Goal: Task Accomplishment & Management: Manage account settings

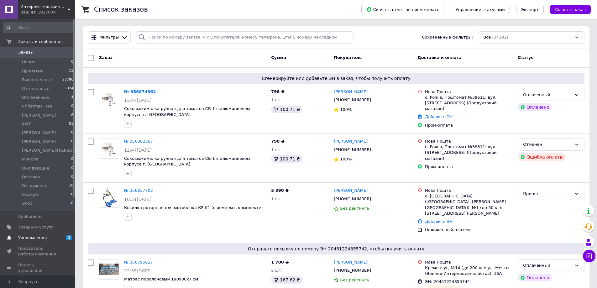
click at [32, 237] on span "Уведомления" at bounding box center [32, 238] width 28 height 6
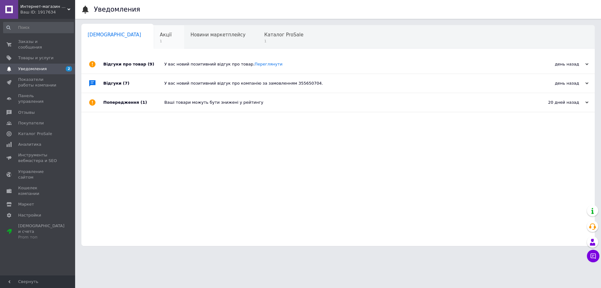
click at [154, 32] on div "Акції 1" at bounding box center [169, 37] width 31 height 24
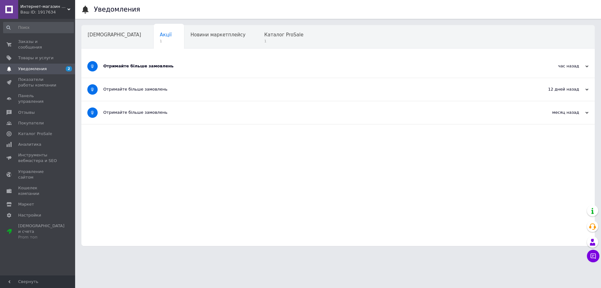
click at [152, 66] on div "Отримайте більше замовлень" at bounding box center [314, 66] width 423 height 6
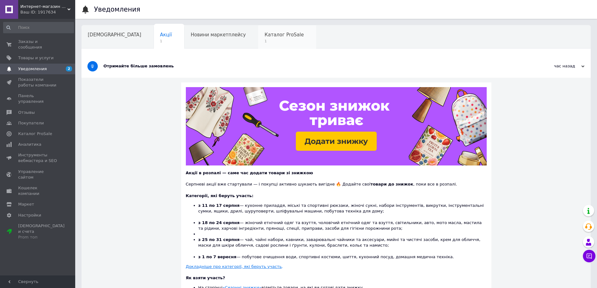
click at [264, 42] on span "1" at bounding box center [283, 41] width 39 height 5
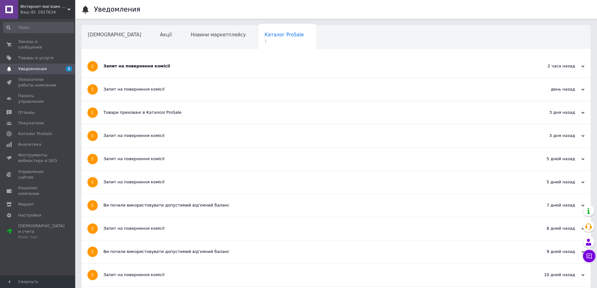
click at [138, 67] on div "Запит на повернення комісії" at bounding box center [312, 66] width 418 height 6
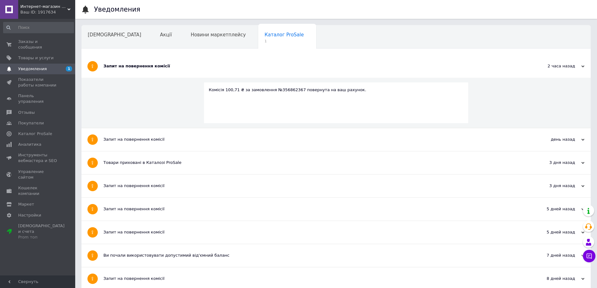
click at [150, 49] on div "Навчання та заходи" at bounding box center [115, 61] width 69 height 24
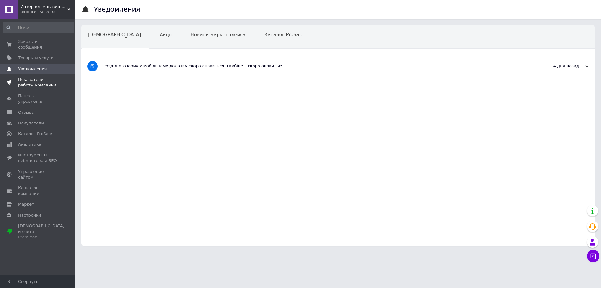
click at [43, 77] on span "Показатели работы компании" at bounding box center [38, 82] width 40 height 11
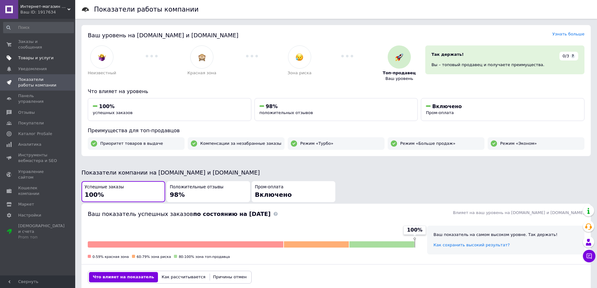
click at [39, 55] on span "Товары и услуги" at bounding box center [35, 58] width 35 height 6
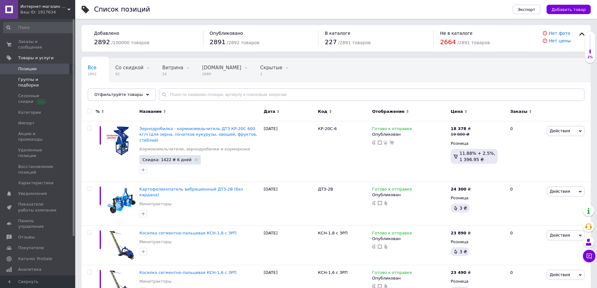
click at [48, 77] on span "Группы и подборки" at bounding box center [38, 82] width 40 height 11
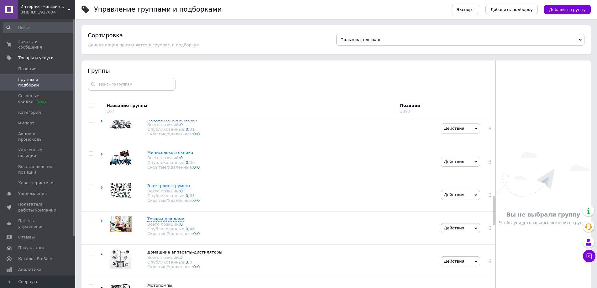
scroll to position [469, 0]
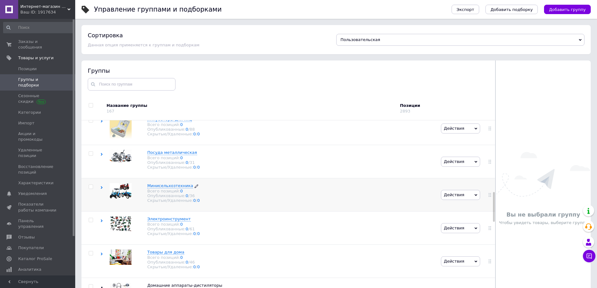
click at [174, 188] on span "Минисельхозтехника" at bounding box center [170, 185] width 46 height 5
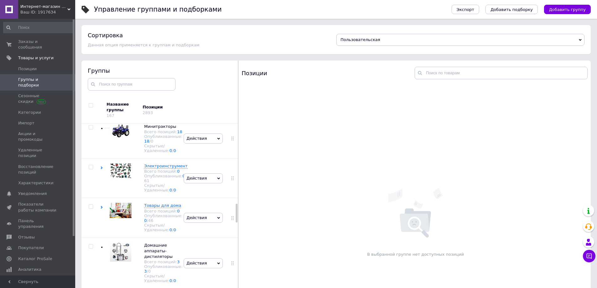
scroll to position [832, 0]
click at [177, 93] on link "19" at bounding box center [179, 91] width 5 height 5
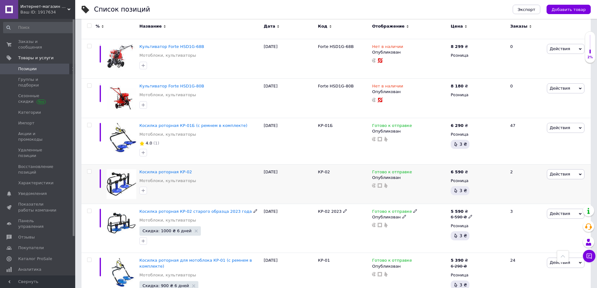
scroll to position [780, 0]
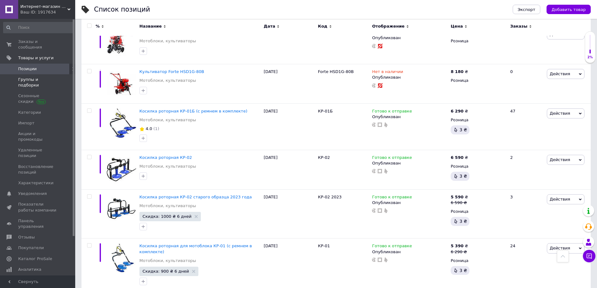
click at [35, 77] on span "Группы и подборки" at bounding box center [38, 82] width 40 height 11
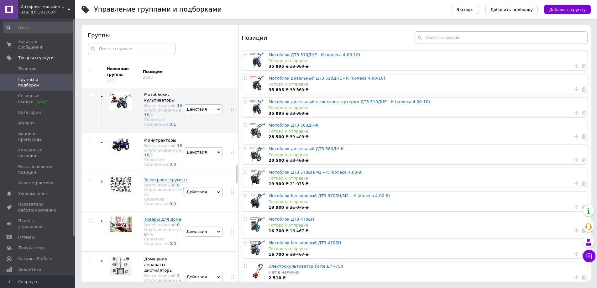
scroll to position [794, 0]
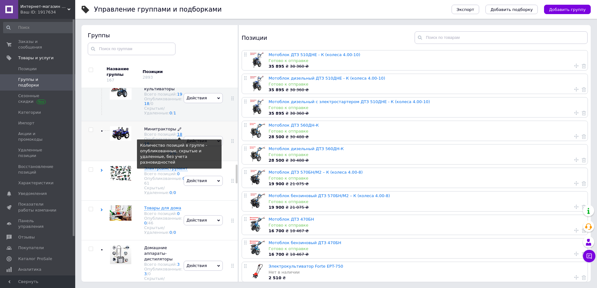
click at [177, 137] on link "18" at bounding box center [179, 134] width 5 height 5
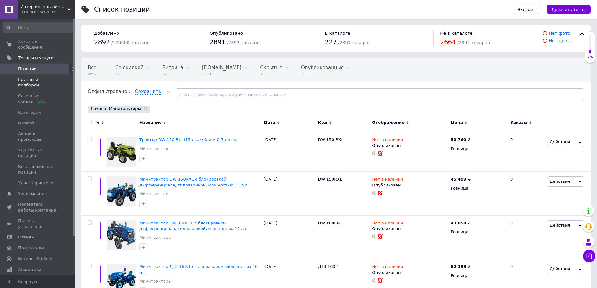
click at [44, 77] on link "Группы и подборки" at bounding box center [38, 82] width 77 height 16
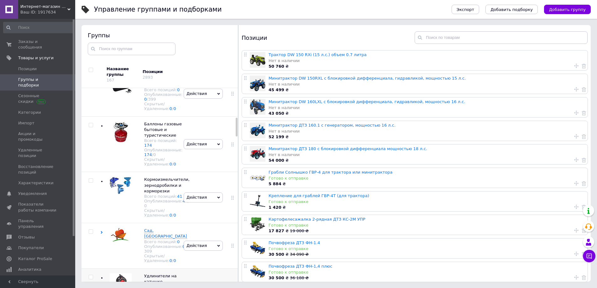
scroll to position [232, 0]
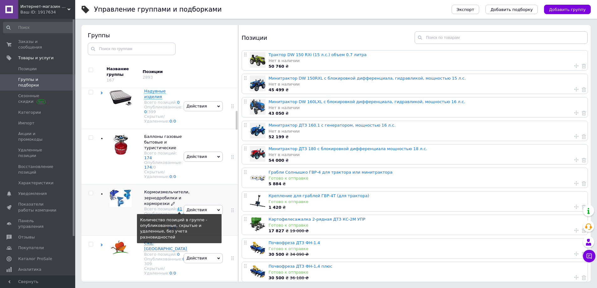
click at [177, 211] on link "41" at bounding box center [179, 208] width 5 height 5
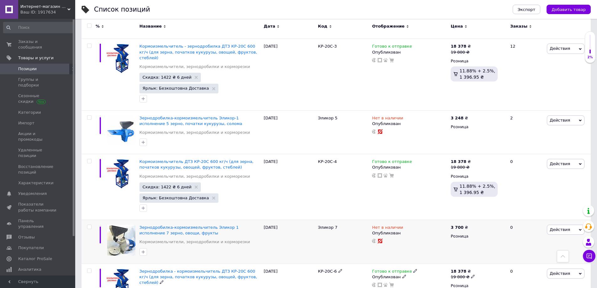
scroll to position [1880, 0]
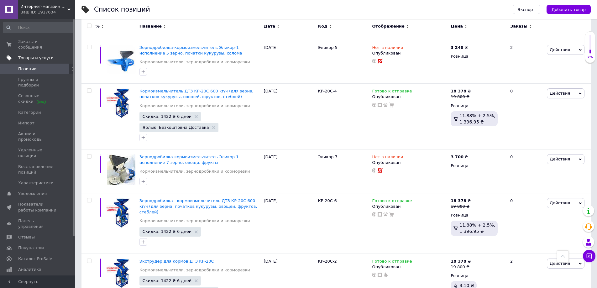
click at [40, 55] on span "Товары и услуги" at bounding box center [35, 58] width 35 height 6
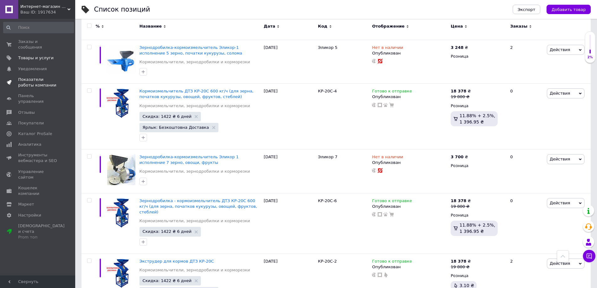
click at [35, 77] on span "Показатели работы компании" at bounding box center [38, 82] width 40 height 11
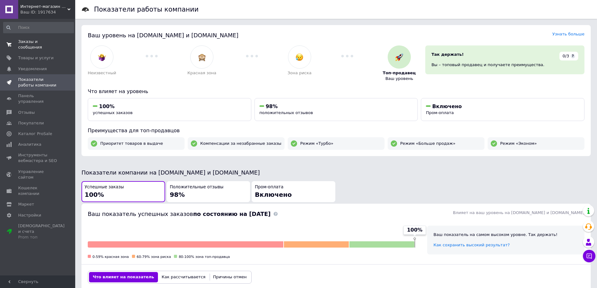
click at [49, 41] on span "Заказы и сообщения" at bounding box center [38, 44] width 40 height 11
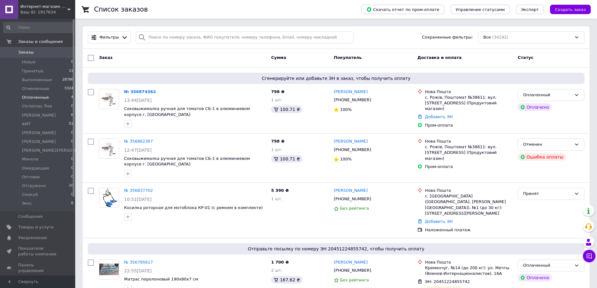
click at [35, 96] on span "Оплаченные" at bounding box center [35, 98] width 27 height 6
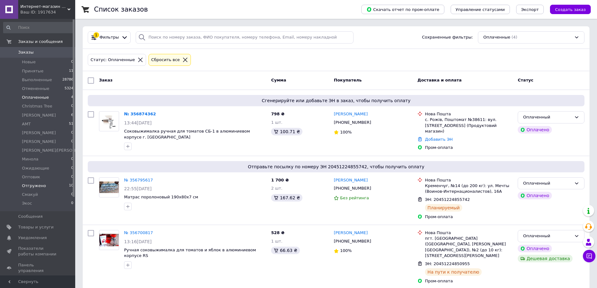
click at [33, 187] on span "Отгружено" at bounding box center [34, 186] width 24 height 6
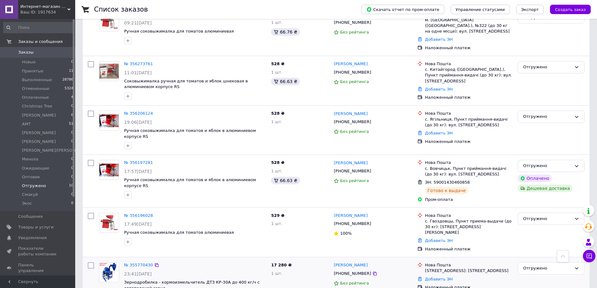
scroll to position [287, 0]
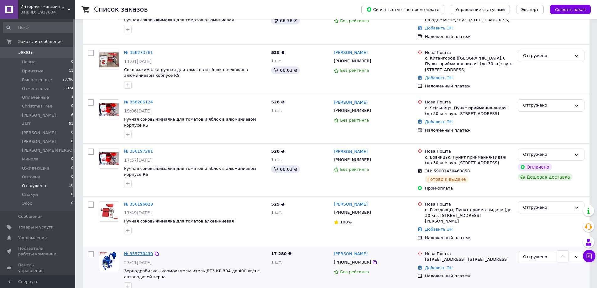
click at [143, 251] on link "№ 355770430" at bounding box center [138, 253] width 29 height 5
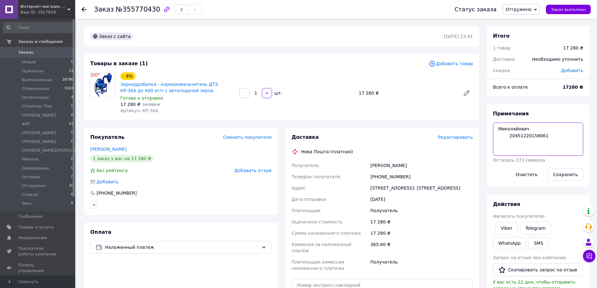
drag, startPoint x: 540, startPoint y: 124, endPoint x: 516, endPoint y: 130, distance: 25.0
click at [516, 130] on textarea "Миколайович 20451220158061" at bounding box center [538, 138] width 90 height 33
click at [545, 133] on textarea "Миколайович 20451220158061" at bounding box center [538, 138] width 90 height 33
drag, startPoint x: 542, startPoint y: 136, endPoint x: 507, endPoint y: 139, distance: 35.2
click at [507, 139] on textarea "Миколайович 20451220158061" at bounding box center [538, 138] width 90 height 33
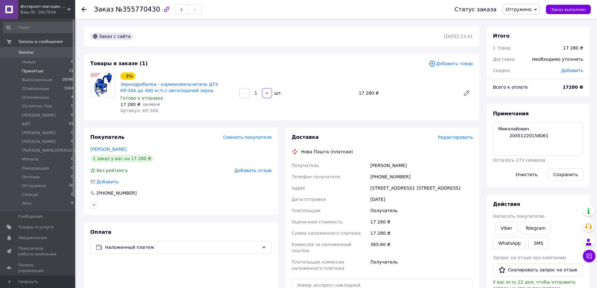
click at [41, 70] on li "Принятые 11" at bounding box center [38, 71] width 77 height 9
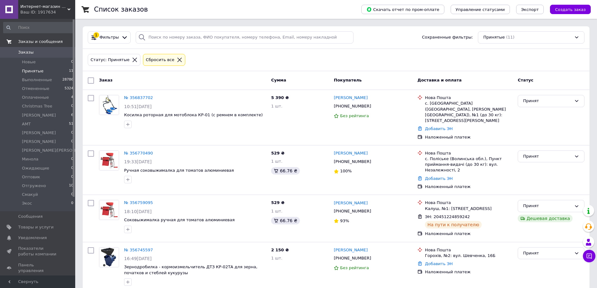
click at [48, 42] on span "Заказы и сообщения" at bounding box center [40, 42] width 44 height 6
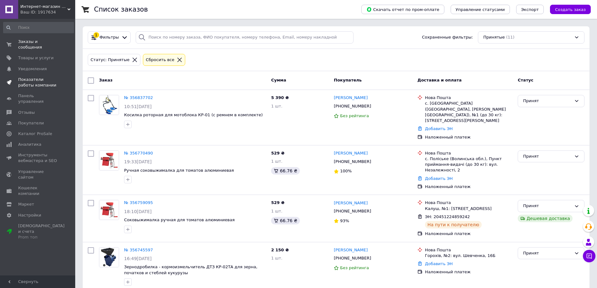
click at [35, 77] on span "Показатели работы компании" at bounding box center [38, 82] width 40 height 11
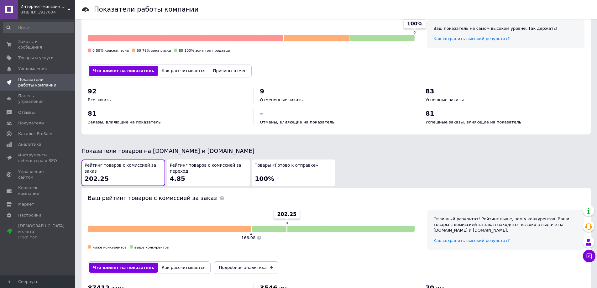
scroll to position [261, 0]
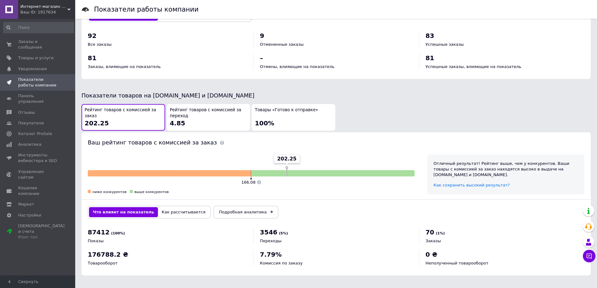
click at [191, 118] on span "Рейтинг товаров с комиссией за переход" at bounding box center [208, 113] width 77 height 12
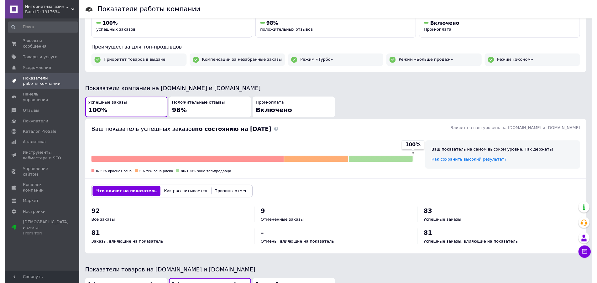
scroll to position [0, 0]
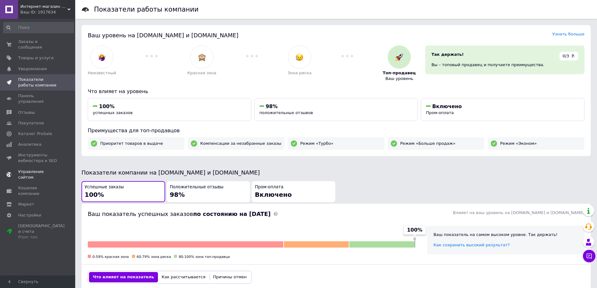
click at [40, 169] on span "Управление сайтом" at bounding box center [38, 174] width 40 height 11
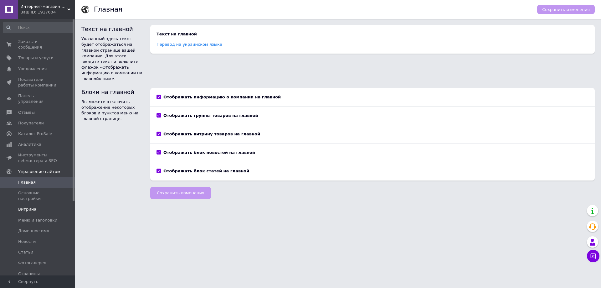
click at [26, 206] on span "Витрина" at bounding box center [27, 209] width 18 height 6
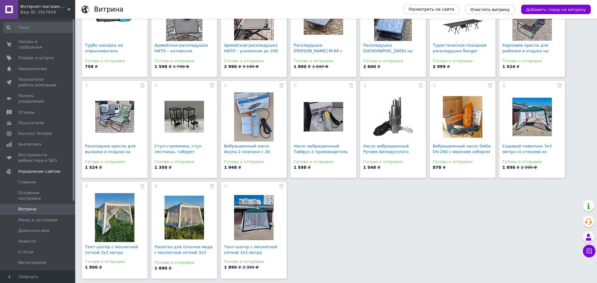
scroll to position [189, 0]
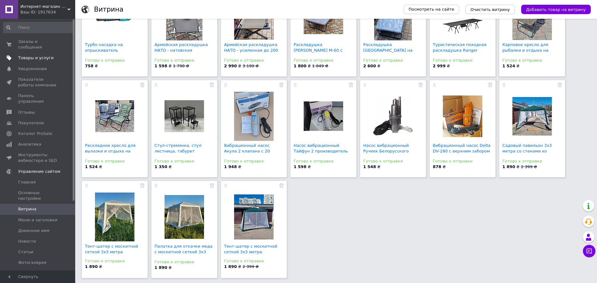
click at [33, 55] on span "Товары и услуги" at bounding box center [35, 58] width 35 height 6
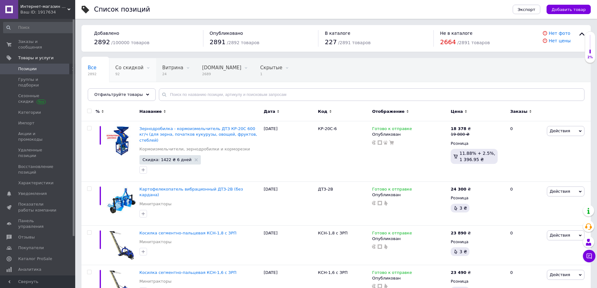
click at [126, 74] on span "92" at bounding box center [129, 74] width 28 height 5
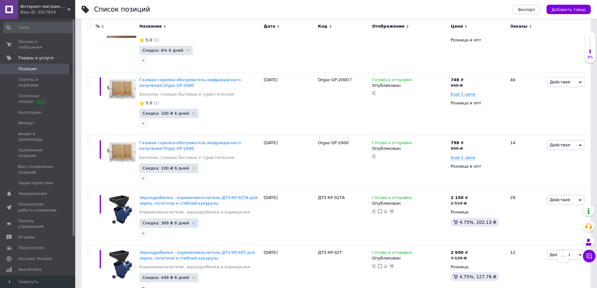
scroll to position [4645, 0]
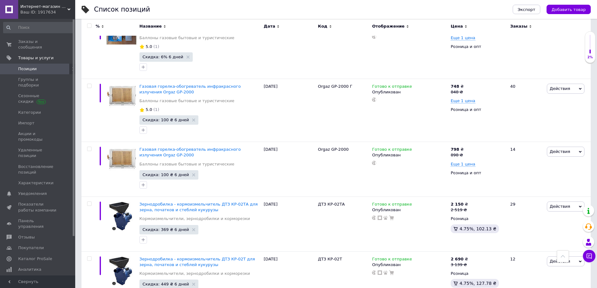
click at [563, 259] on div at bounding box center [562, 256] width 12 height 12
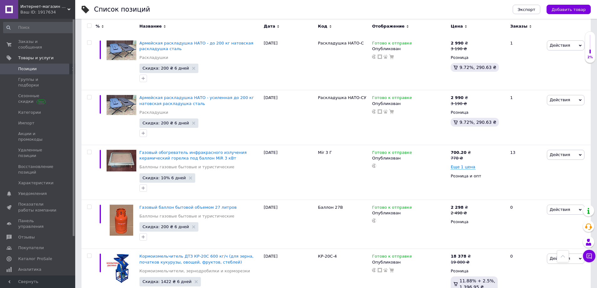
scroll to position [0, 0]
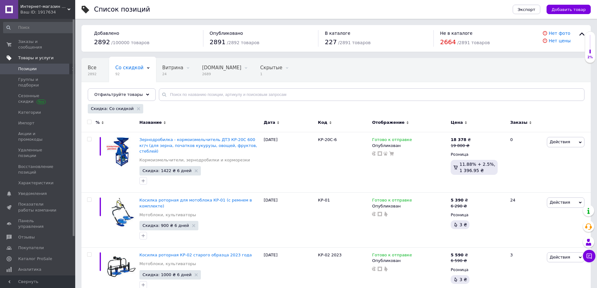
click at [40, 55] on span "Товары и услуги" at bounding box center [35, 58] width 35 height 6
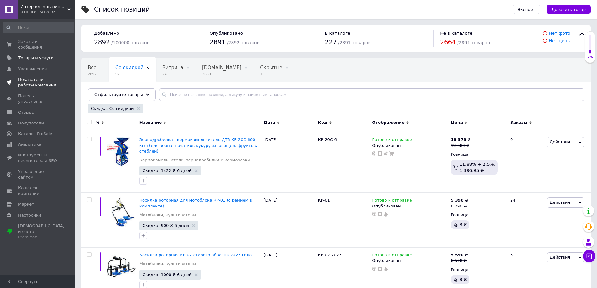
click at [34, 77] on span "Показатели работы компании" at bounding box center [38, 82] width 40 height 11
